Goal: Task Accomplishment & Management: Use online tool/utility

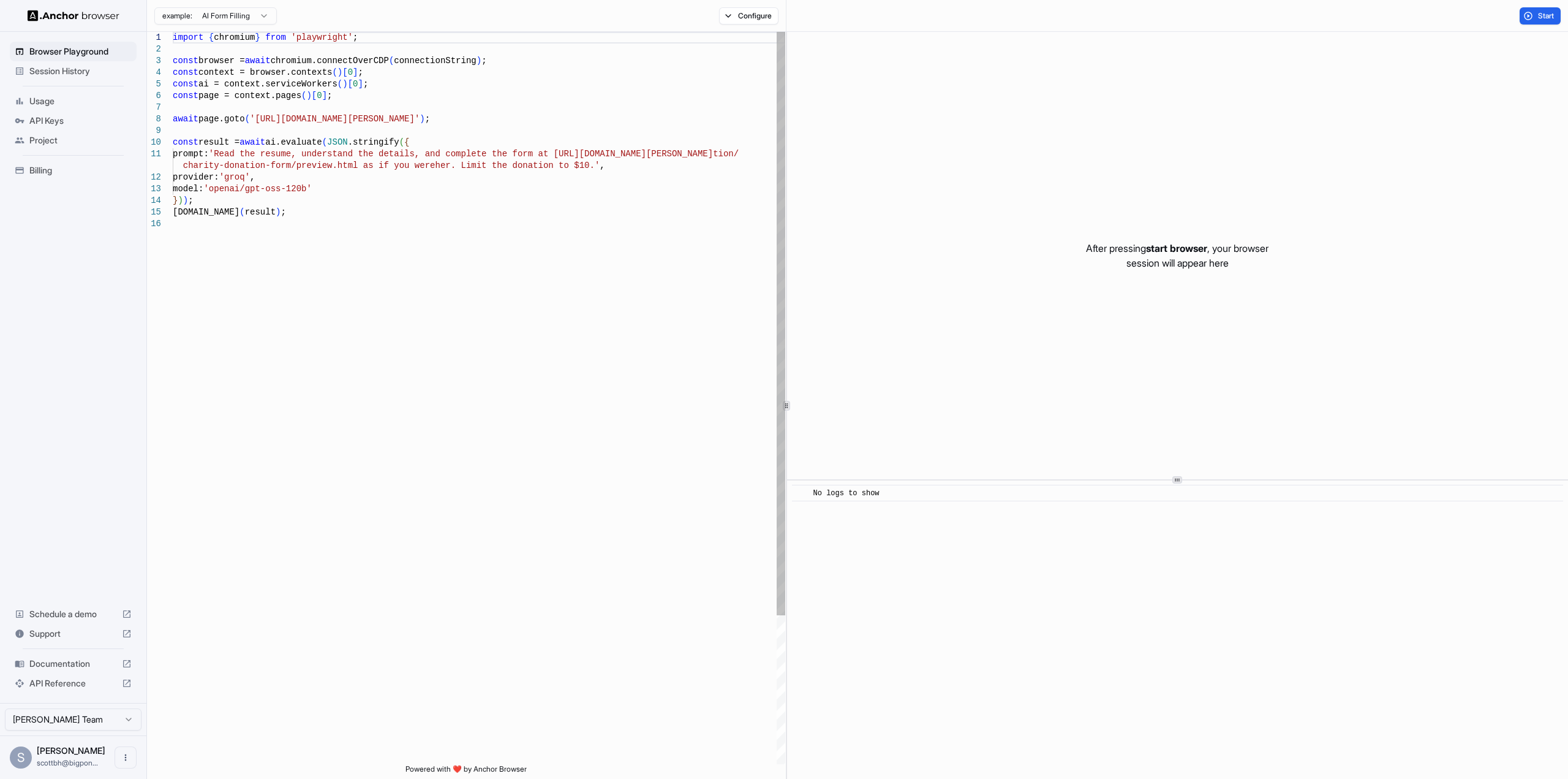
click at [40, 71] on span "Session History" at bounding box center [81, 71] width 103 height 12
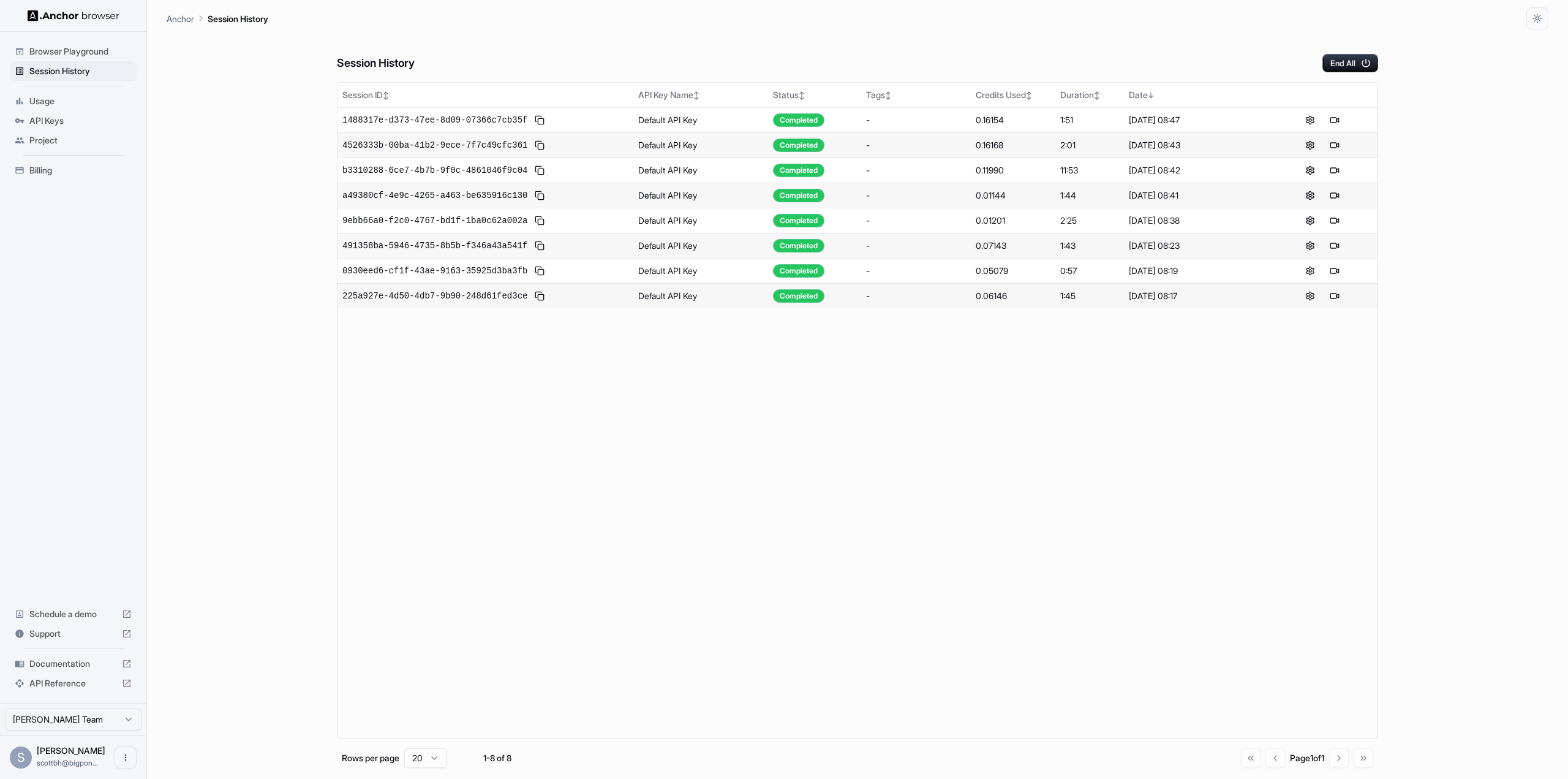
click at [50, 50] on span "Browser Playground" at bounding box center [81, 51] width 103 height 12
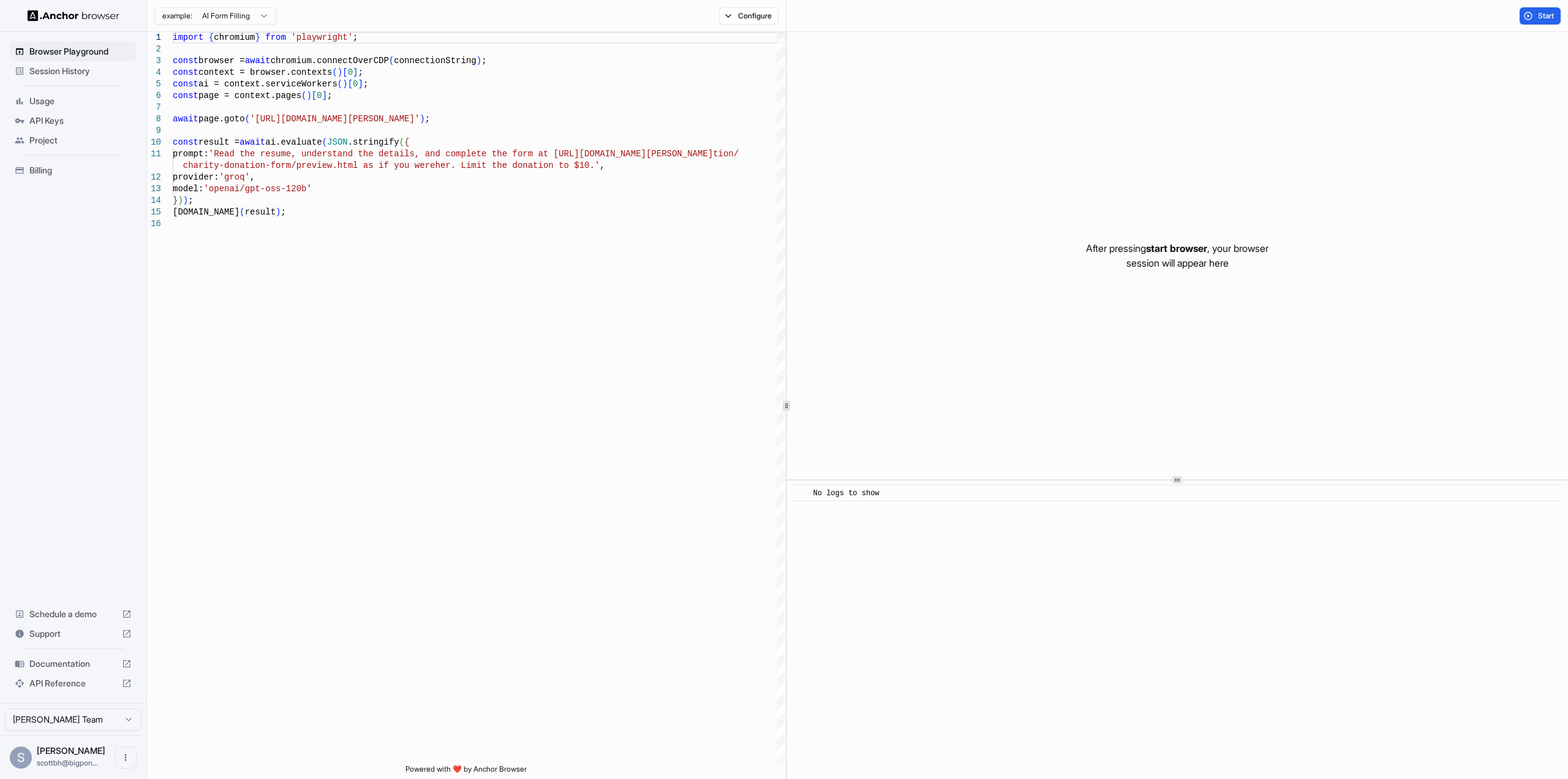
click at [80, 76] on span "Session History" at bounding box center [81, 71] width 103 height 12
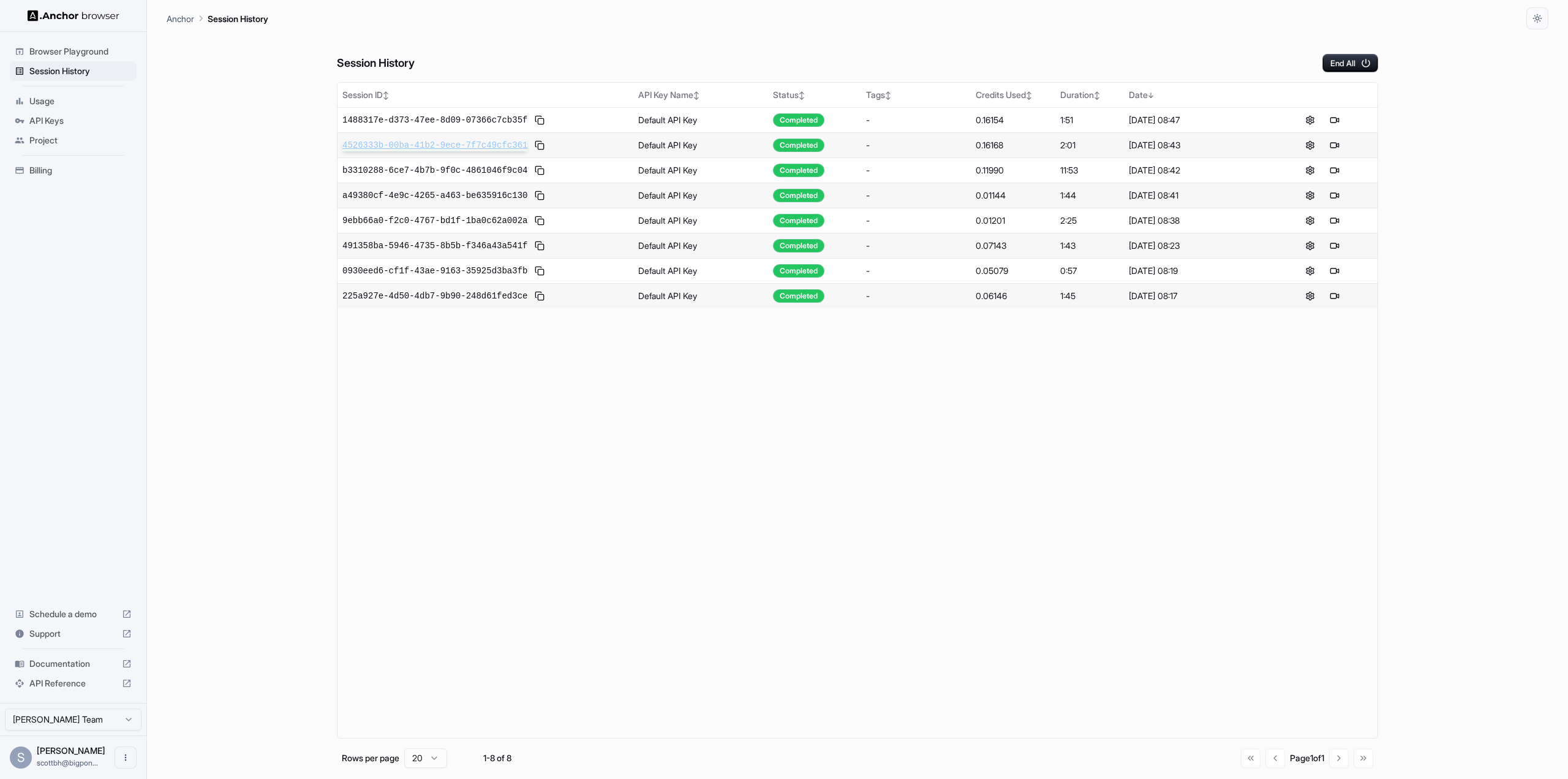
click at [413, 145] on span "4526333b-00ba-41b2-9ece-7f7c49cfc361" at bounding box center [434, 145] width 185 height 12
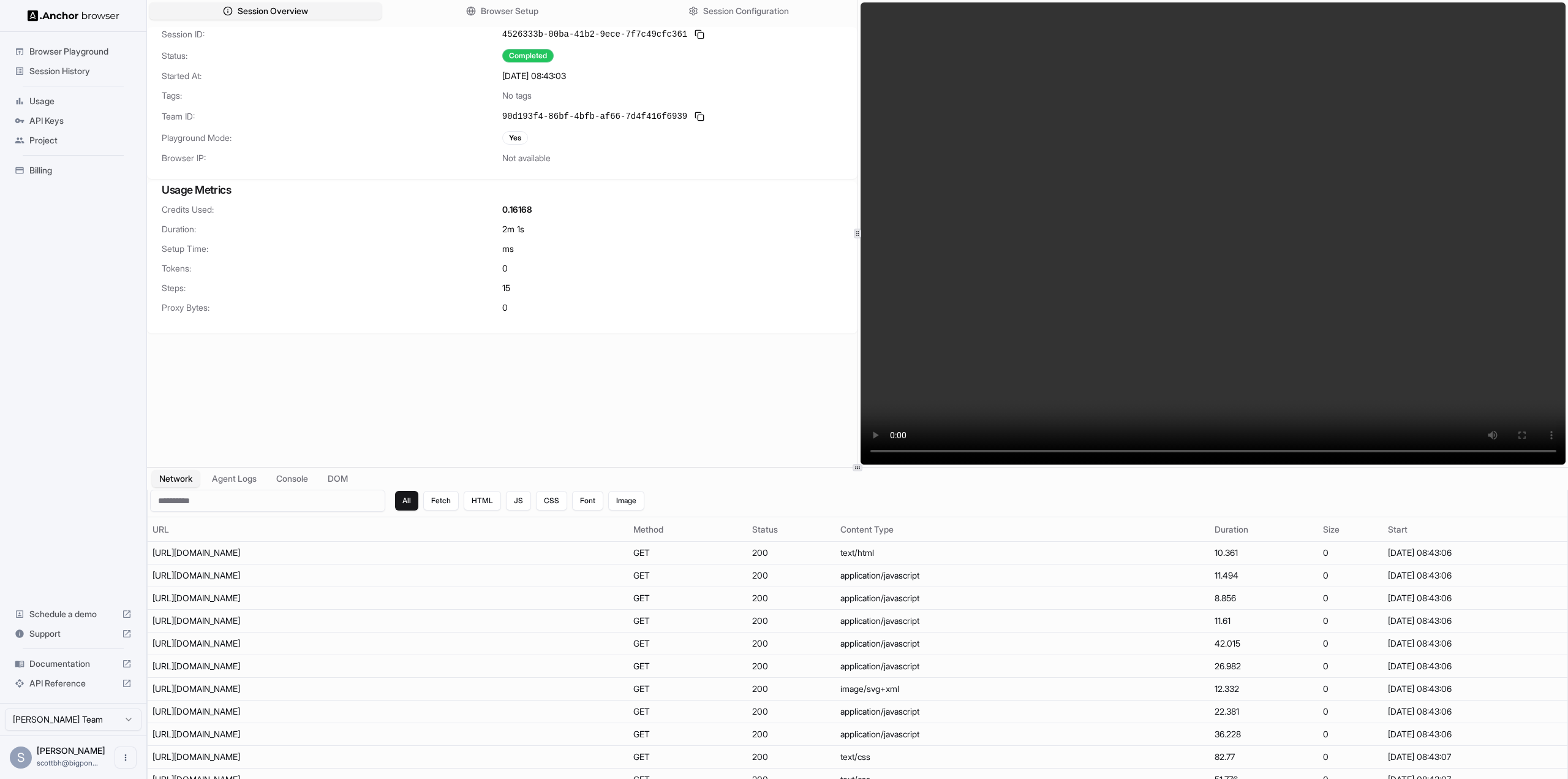
click at [76, 51] on span "Browser Playground" at bounding box center [81, 51] width 103 height 12
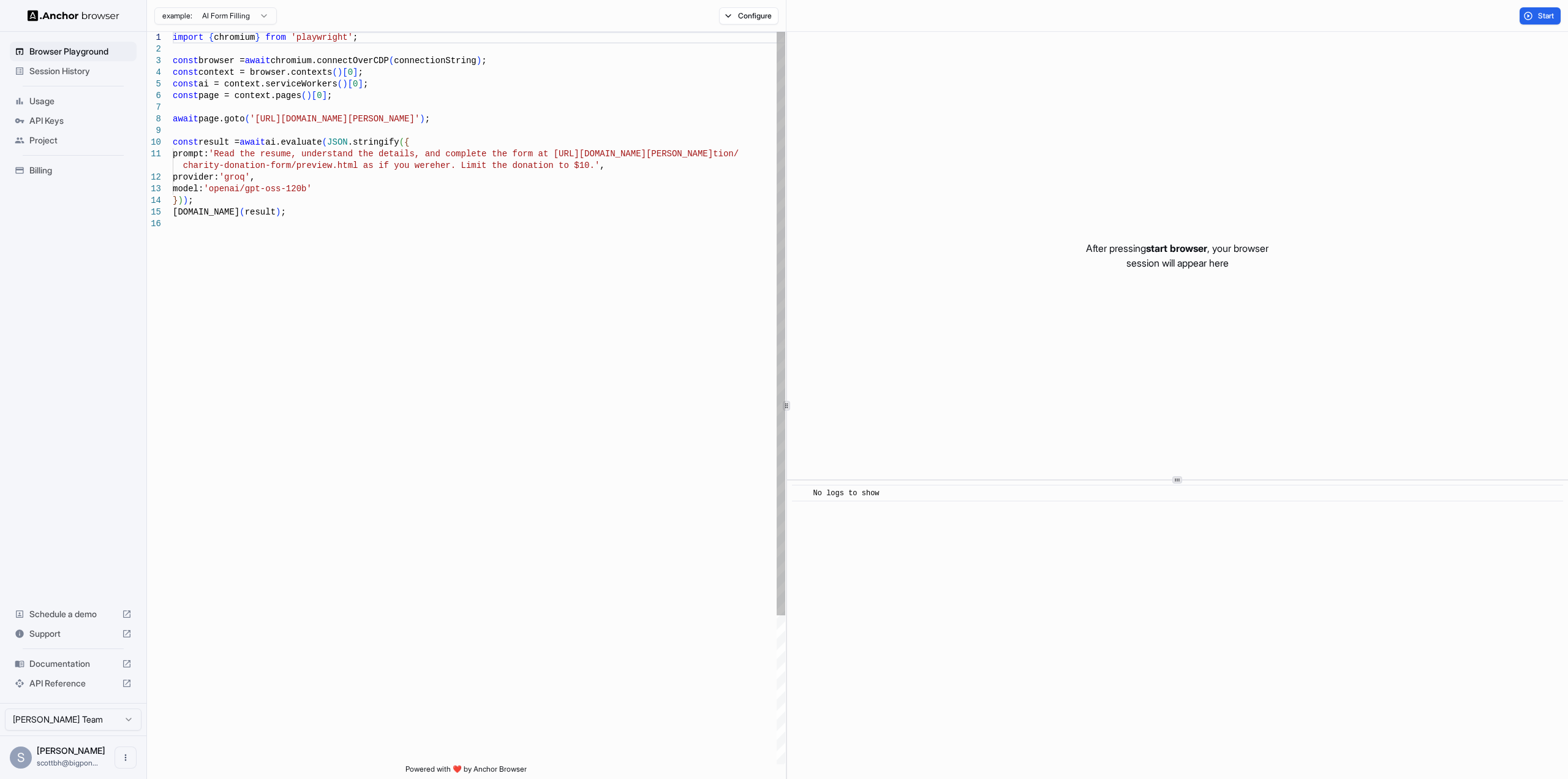
click at [317, 212] on div "import { chromium } from 'playwright' ; const browser = await chromium.connectO…" at bounding box center [479, 491] width 613 height 919
type textarea "**********"
click at [365, 118] on div "const browser = await chromium.connectOverCDP ( connectionString ) ; const cont…" at bounding box center [479, 491] width 613 height 919
drag, startPoint x: 253, startPoint y: 119, endPoint x: 436, endPoint y: 124, distance: 183.1
click at [436, 124] on div "const browser = await chromium.connectOverCDP ( connectionString ) ; const cont…" at bounding box center [479, 491] width 613 height 919
